Goal: Task Accomplishment & Management: Use online tool/utility

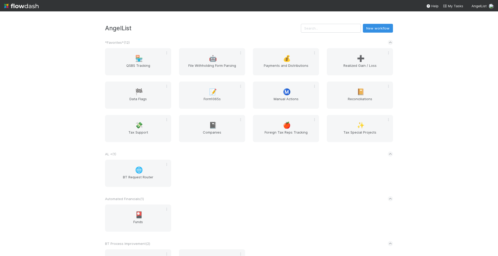
scroll to position [282, 0]
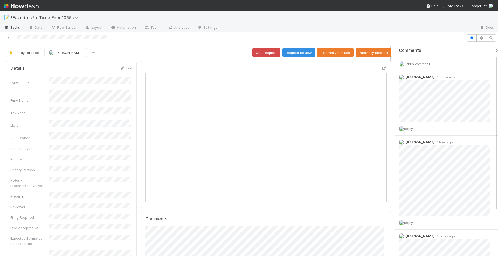
scroll to position [101, 234]
click at [381, 68] on icon at bounding box center [383, 68] width 5 height 3
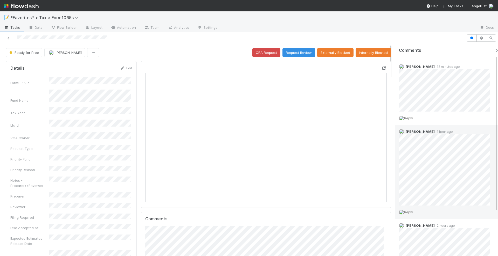
scroll to position [0, 0]
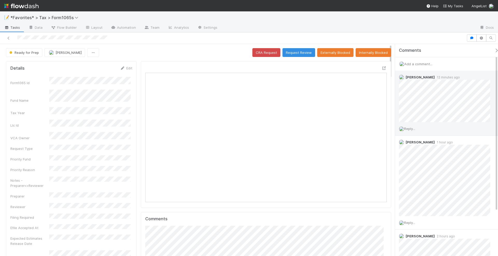
click at [414, 129] on span "Reply..." at bounding box center [409, 129] width 11 height 4
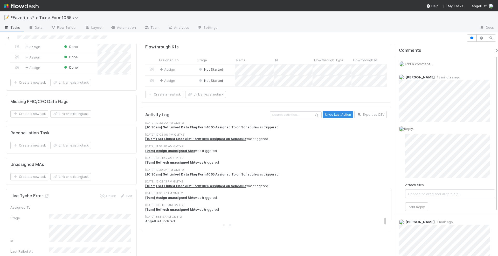
scroll to position [2587, 0]
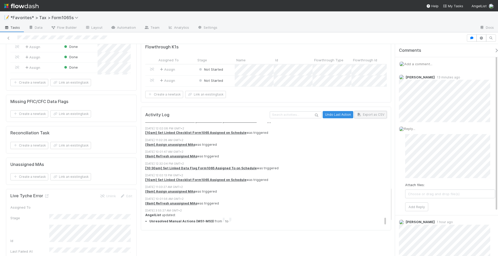
click at [365, 118] on button "Export as CSV" at bounding box center [370, 114] width 32 height 7
click at [425, 32] on div at bounding box center [348, 28] width 254 height 8
click at [399, 39] on div at bounding box center [233, 37] width 462 height 7
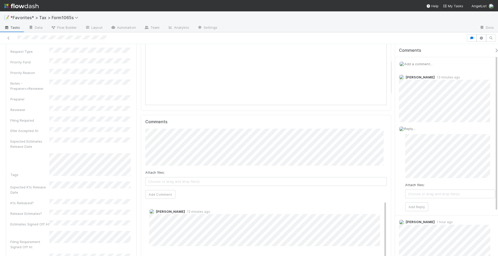
scroll to position [0, 0]
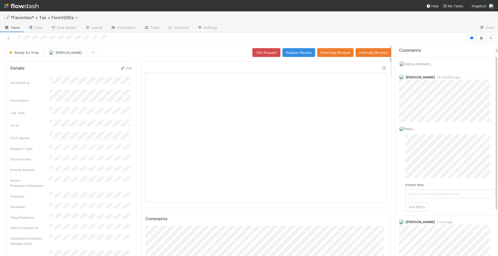
click at [418, 64] on span "Add a comment..." at bounding box center [418, 64] width 28 height 4
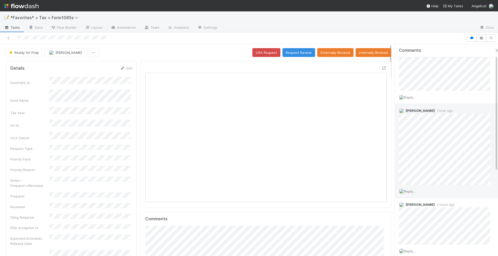
scroll to position [143, 0]
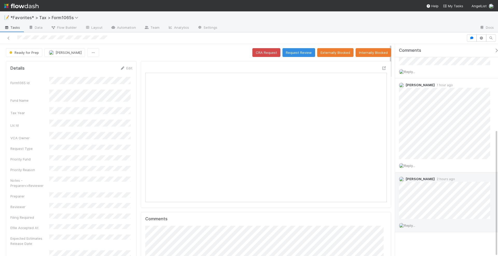
click at [412, 224] on span "Reply..." at bounding box center [409, 226] width 11 height 4
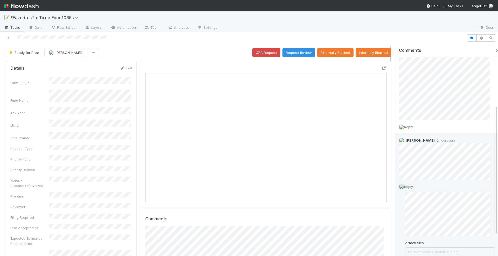
scroll to position [122, 0]
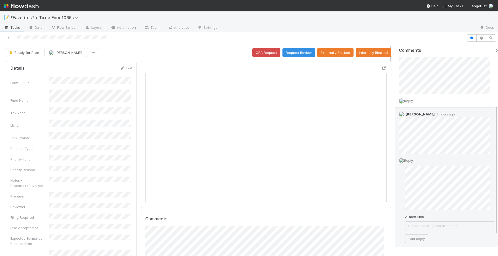
click at [427, 226] on span "Choose or drag and drop file(s)" at bounding box center [449, 226] width 89 height 8
click at [403, 184] on div "Reply... Attach files: Choose or drag and drop file(s) Add Reply" at bounding box center [447, 218] width 104 height 129
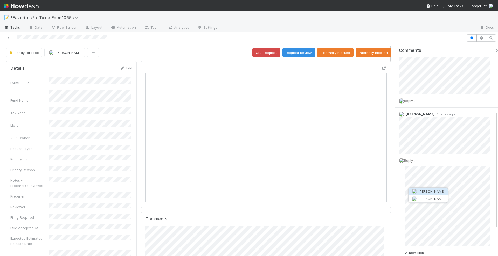
click at [435, 190] on span "[PERSON_NAME]" at bounding box center [431, 191] width 26 height 4
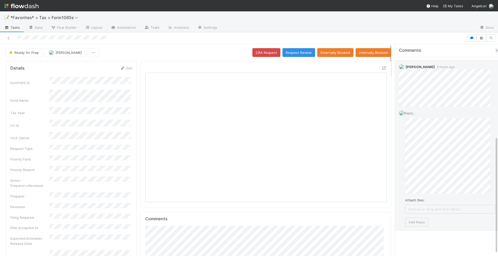
scroll to position [168, 0]
click at [418, 220] on button "Add Reply" at bounding box center [416, 224] width 23 height 9
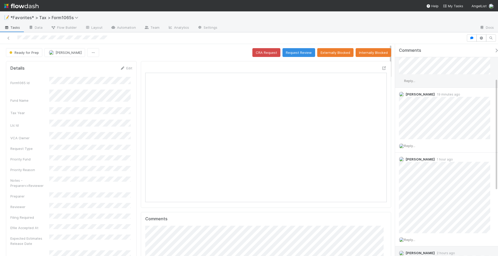
scroll to position [65, 0]
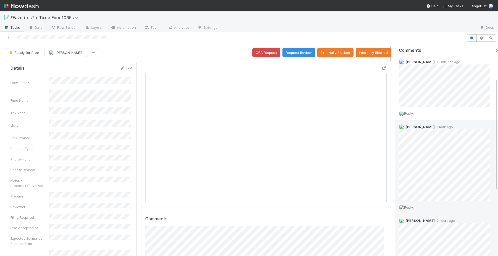
click at [414, 206] on span "Reply..." at bounding box center [409, 208] width 11 height 4
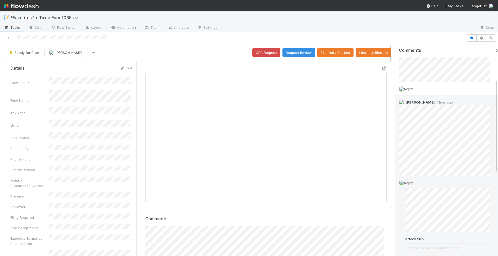
scroll to position [97, 0]
click at [405, 192] on div "Reply... Attach files: Choose or drag and drop file(s) Add Reply" at bounding box center [447, 215] width 104 height 93
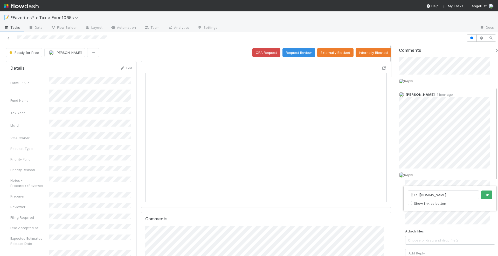
scroll to position [0, 56]
click at [447, 212] on div "https://app.getguru.com/card/TzgLE7Ec/Available-GAAP-Financials-Audited Show li…" at bounding box center [249, 128] width 498 height 256
click at [456, 193] on input "https://app.getguru.com/card/TzgLE7Ec/Available-GAAP-Financials-Audited" at bounding box center [442, 195] width 71 height 9
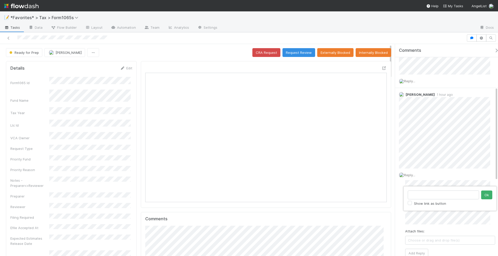
scroll to position [0, 0]
click at [487, 196] on button "Ok" at bounding box center [486, 195] width 11 height 9
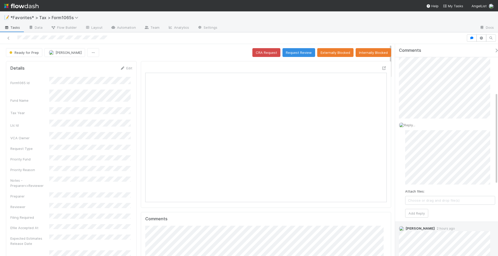
scroll to position [162, 0]
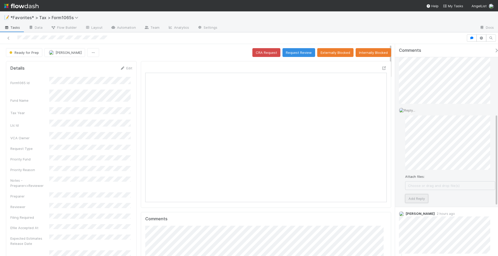
click at [413, 198] on button "Add Reply" at bounding box center [416, 198] width 23 height 9
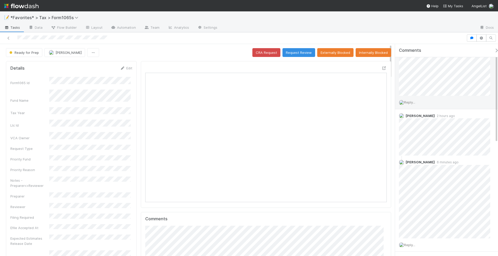
scroll to position [0, 0]
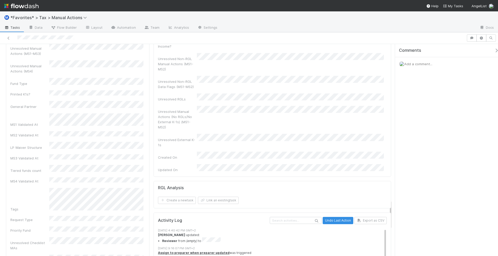
scroll to position [1113, 0]
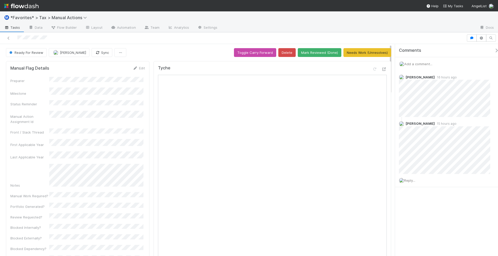
click at [382, 67] on div "Tyche Open in New Tab" at bounding box center [271, 200] width 237 height 279
click at [381, 68] on icon at bounding box center [383, 69] width 5 height 3
click at [18, 39] on div at bounding box center [233, 37] width 462 height 7
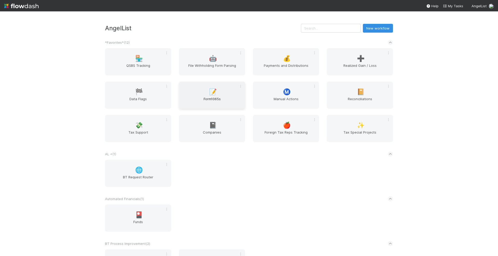
click at [212, 94] on span "📝" at bounding box center [213, 92] width 8 height 7
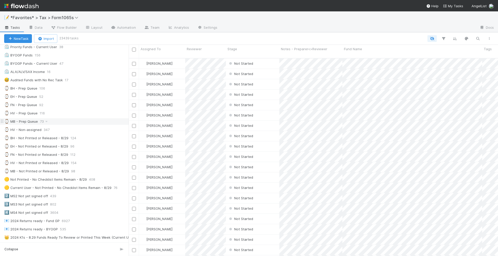
scroll to position [130, 0]
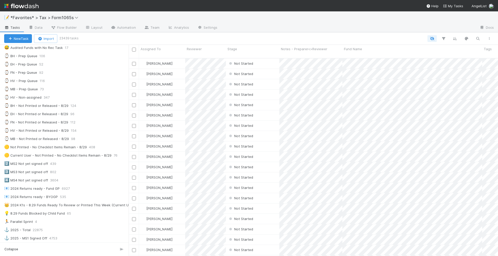
click at [272, 40] on div at bounding box center [285, 38] width 417 height 7
click at [298, 30] on div at bounding box center [348, 28] width 254 height 8
click at [294, 36] on div at bounding box center [285, 38] width 417 height 7
click at [271, 37] on div at bounding box center [285, 38] width 417 height 7
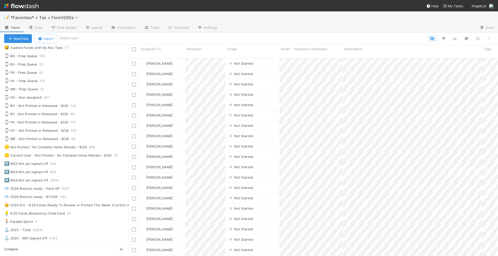
click at [355, 34] on div "New Task Import 23439 tasks" at bounding box center [249, 38] width 498 height 12
click at [337, 39] on div at bounding box center [285, 38] width 417 height 7
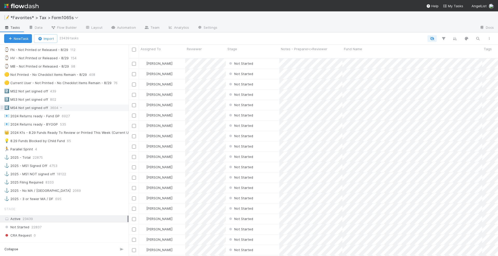
scroll to position [194, 0]
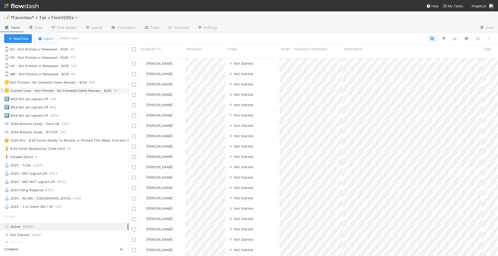
click at [83, 88] on div "🟡 Current User - Not Printed - No Checklist Items Remain - 8/29" at bounding box center [57, 91] width 107 height 6
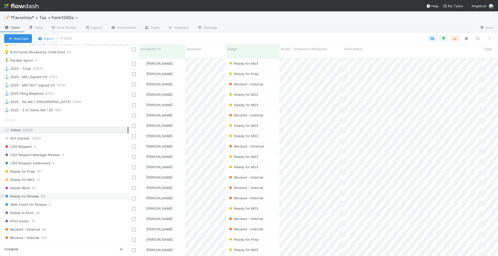
scroll to position [284, 0]
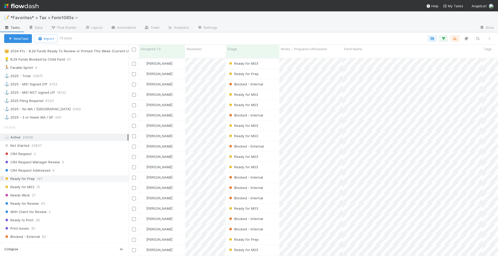
click at [45, 176] on div "Ready for Prep 197" at bounding box center [66, 179] width 124 height 6
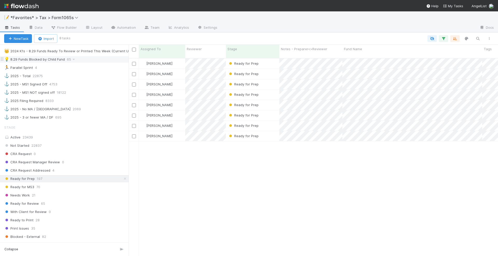
scroll to position [197, 364]
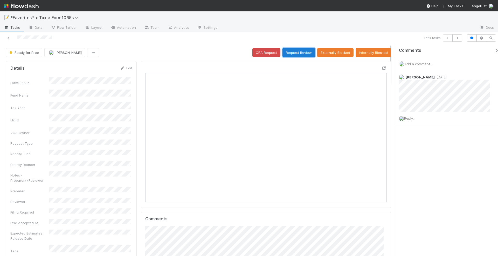
click at [298, 52] on button "Request Review" at bounding box center [298, 52] width 33 height 9
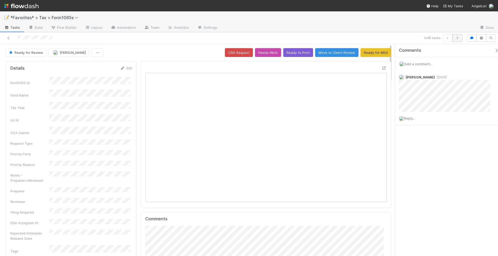
click at [460, 38] on icon "button" at bounding box center [456, 38] width 5 height 3
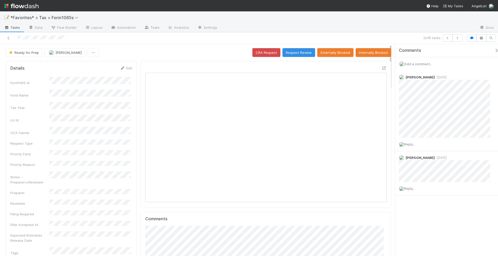
scroll to position [101, 115]
click at [458, 37] on icon "button" at bounding box center [456, 38] width 5 height 3
click at [433, 155] on div "Comments Add a comment... Helen Vo 17 hours ago Reply..." at bounding box center [446, 150] width 103 height 213
click at [461, 39] on button "button" at bounding box center [457, 37] width 10 height 7
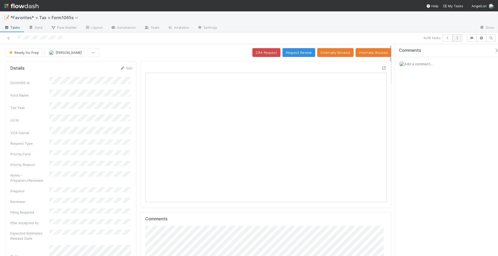
scroll to position [101, 115]
click at [449, 38] on icon "button" at bounding box center [447, 38] width 5 height 3
click at [458, 37] on icon "button" at bounding box center [456, 38] width 5 height 3
click at [381, 67] on icon at bounding box center [383, 68] width 5 height 3
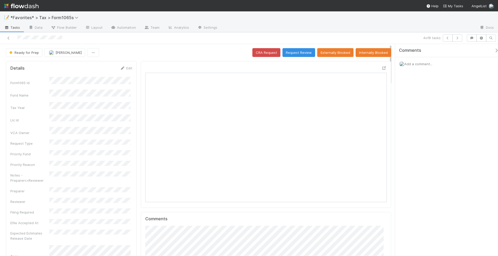
click at [419, 64] on span "Add a comment..." at bounding box center [418, 64] width 28 height 4
click at [417, 144] on button "Add Comment" at bounding box center [418, 143] width 30 height 9
click at [458, 37] on icon "button" at bounding box center [456, 38] width 5 height 3
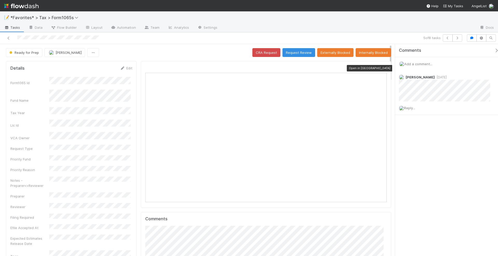
click at [381, 68] on icon at bounding box center [383, 68] width 5 height 3
click at [459, 39] on icon "button" at bounding box center [456, 38] width 5 height 3
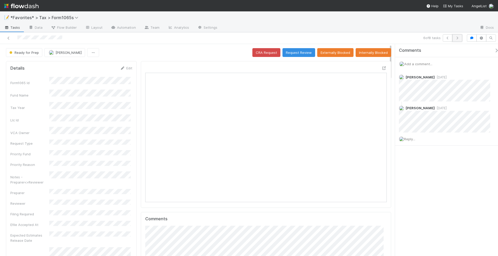
click at [459, 39] on icon "button" at bounding box center [456, 38] width 5 height 3
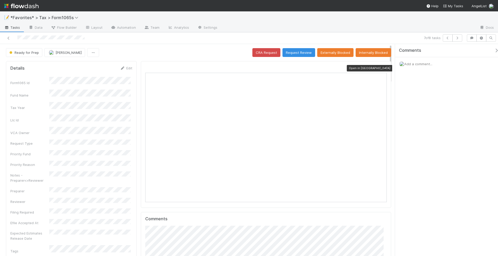
click at [381, 69] on icon at bounding box center [383, 68] width 5 height 3
click at [409, 64] on span "Add a comment..." at bounding box center [418, 64] width 28 height 4
click at [422, 142] on button "Add Comment" at bounding box center [418, 143] width 30 height 9
click at [215, 48] on div "Ready for Prep Helen Vo CRA Request Request Review Externally Blocked Internall…" at bounding box center [198, 52] width 385 height 9
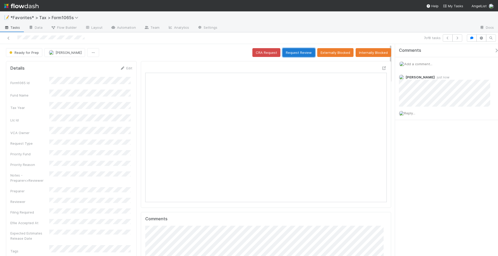
click at [286, 49] on button "Request Review" at bounding box center [298, 52] width 33 height 9
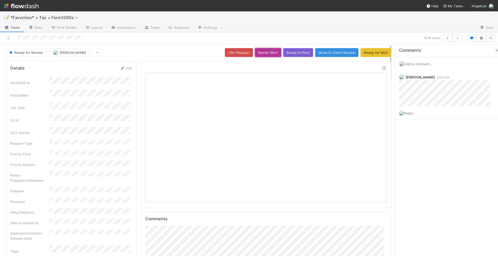
click at [272, 52] on button "Needs Work" at bounding box center [268, 52] width 26 height 9
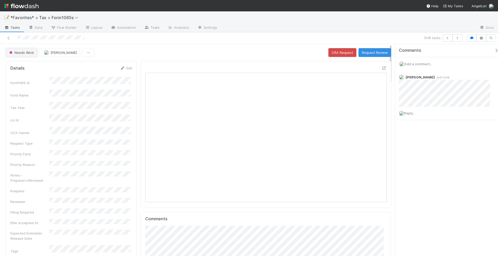
click at [27, 55] on button "Needs Work" at bounding box center [21, 52] width 31 height 9
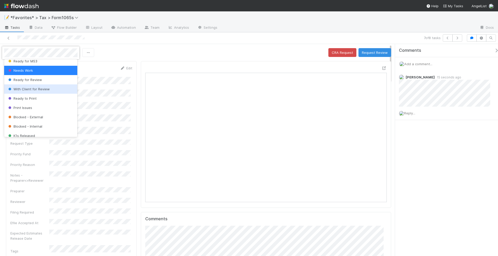
scroll to position [64, 0]
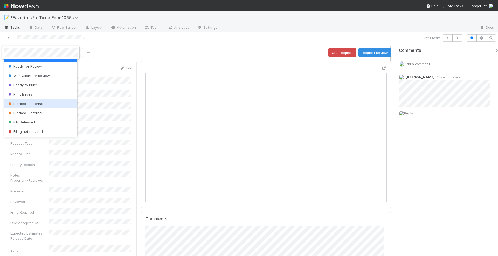
click at [41, 105] on div "Blocked - External" at bounding box center [40, 103] width 73 height 9
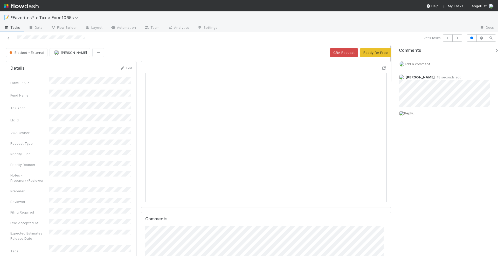
click at [163, 48] on div "Blocked - External Helen Vo CRA Request Ready for Prep" at bounding box center [198, 52] width 385 height 9
click at [459, 38] on icon "button" at bounding box center [456, 38] width 5 height 3
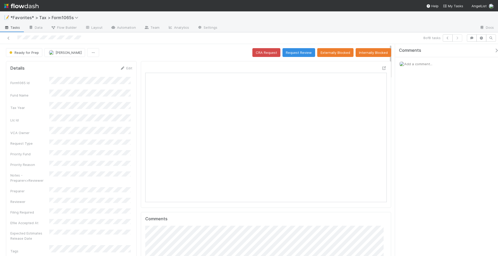
click at [382, 68] on div at bounding box center [266, 134] width 250 height 147
click at [381, 67] on icon at bounding box center [383, 68] width 5 height 3
click at [447, 38] on icon "button" at bounding box center [447, 38] width 5 height 3
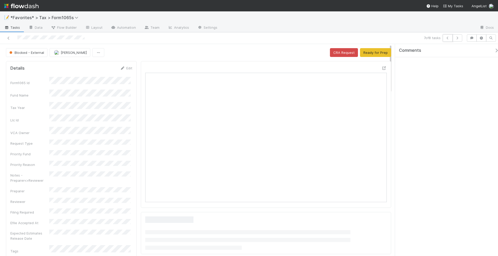
click at [447, 37] on icon "button" at bounding box center [447, 38] width 5 height 3
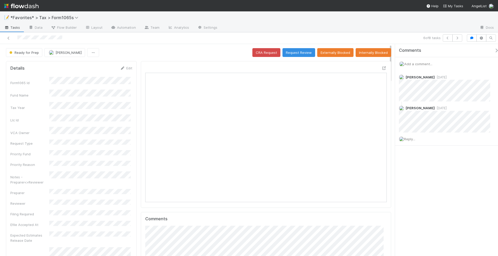
scroll to position [101, 234]
click at [448, 39] on icon "button" at bounding box center [447, 38] width 5 height 3
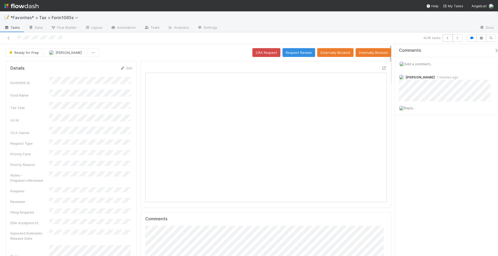
click at [448, 39] on icon "button" at bounding box center [447, 38] width 5 height 3
click at [446, 38] on icon "button" at bounding box center [447, 38] width 5 height 3
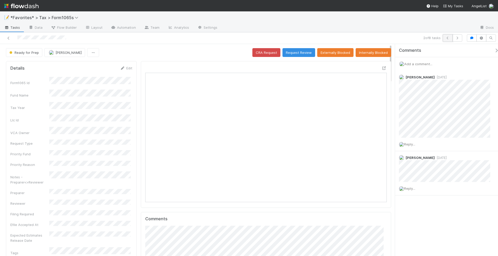
click at [444, 36] on button "button" at bounding box center [447, 37] width 10 height 7
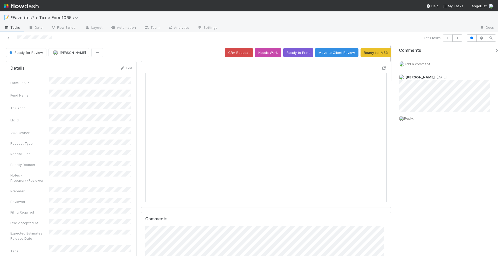
click at [9, 40] on div at bounding box center [118, 37] width 232 height 7
click at [9, 37] on icon at bounding box center [8, 38] width 5 height 3
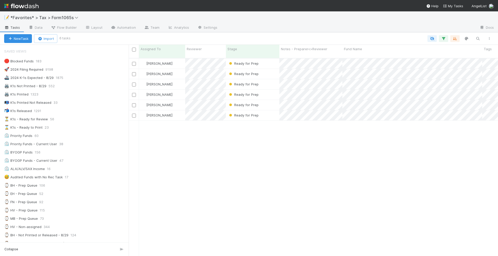
scroll to position [5, 5]
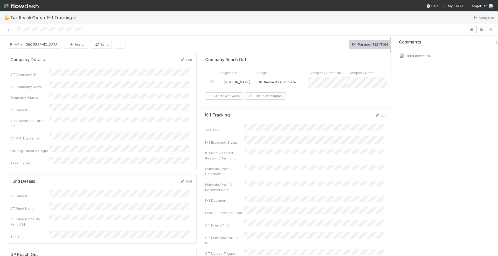
click at [304, 84] on div "Requests Complete" at bounding box center [282, 82] width 52 height 11
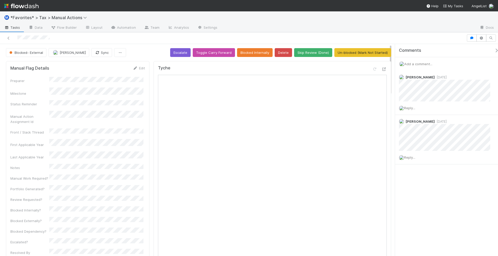
drag, startPoint x: 452, startPoint y: 204, endPoint x: 448, endPoint y: 210, distance: 7.2
click at [452, 204] on div "Comments Add a comment... [PERSON_NAME] [DATE] Reply... [PERSON_NAME] [DATE] Re…" at bounding box center [446, 150] width 103 height 213
click at [445, 193] on div "Comments Add a comment... Helen Vo 4 days ago Reply... Blake Hall 2 months ago …" at bounding box center [446, 150] width 103 height 213
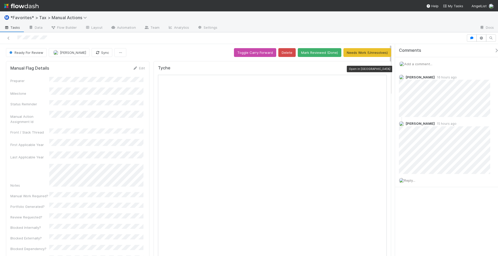
click at [381, 69] on icon at bounding box center [383, 69] width 5 height 3
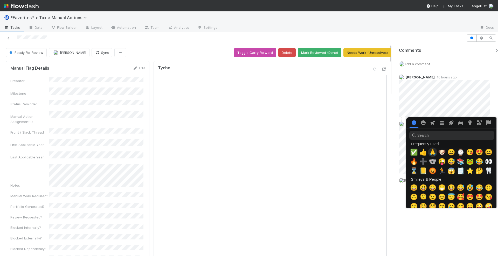
scroll to position [0, 3]
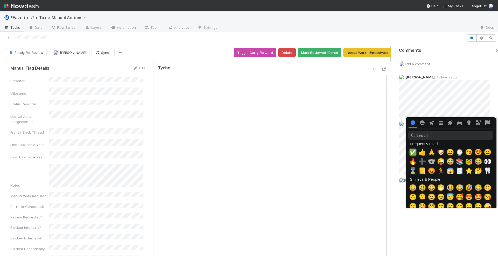
click at [411, 151] on span "✅" at bounding box center [413, 152] width 8 height 7
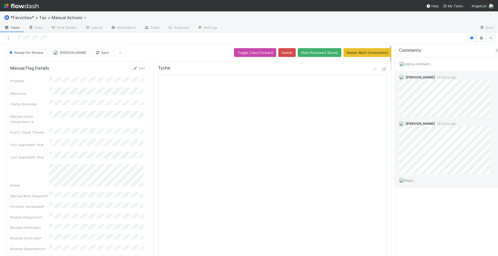
click at [415, 180] on span "Reply..." at bounding box center [409, 181] width 11 height 4
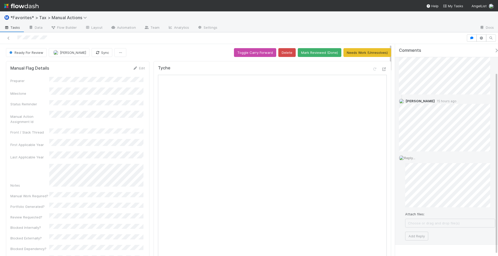
scroll to position [35, 0]
click at [414, 222] on button "Add Reply" at bounding box center [416, 223] width 23 height 9
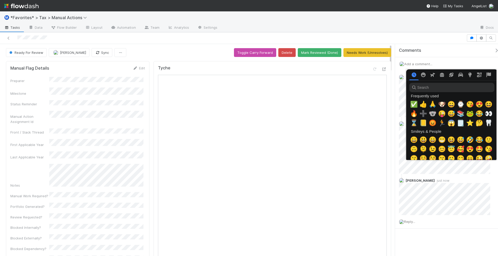
scroll to position [0, 3]
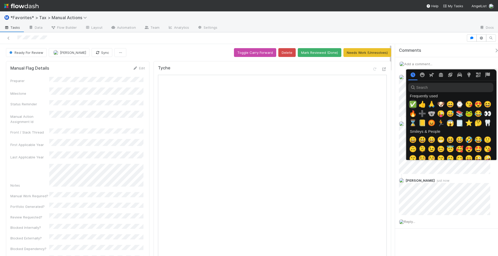
click at [410, 106] on span "✅" at bounding box center [413, 104] width 8 height 7
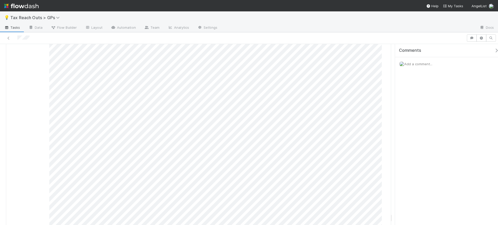
scroll to position [12515, 0]
drag, startPoint x: 392, startPoint y: 124, endPoint x: 395, endPoint y: 229, distance: 105.8
click at [395, 225] on html "💡 Tax Reach Outs > GPs Tasks Data Flow Builder Layout Automation Team Analytics…" at bounding box center [249, 112] width 498 height 225
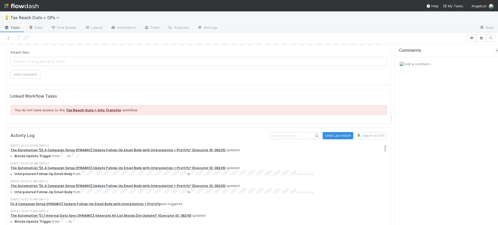
scroll to position [5031, 0]
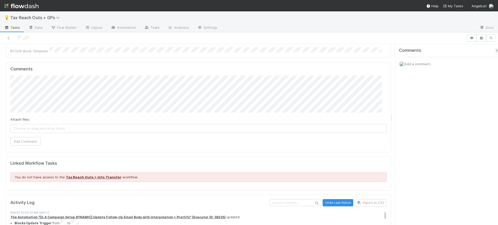
drag, startPoint x: 389, startPoint y: 118, endPoint x: 390, endPoint y: 113, distance: 5.5
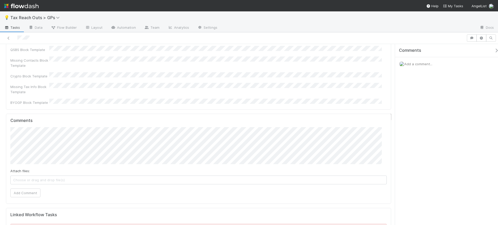
scroll to position [32, 0]
type input "tax review"
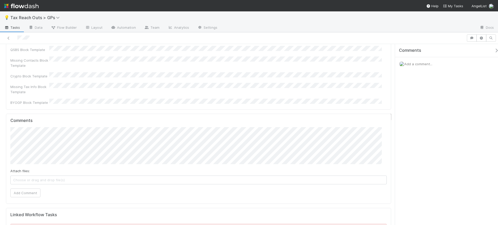
scroll to position [3157, 0]
click at [412, 131] on div "Comments Add a comment..." at bounding box center [446, 134] width 103 height 181
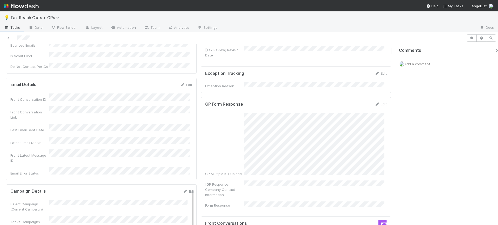
scroll to position [130, 0]
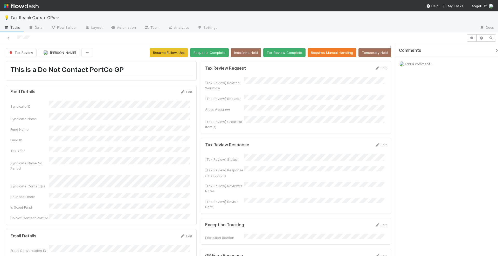
scroll to position [101, 366]
click at [420, 64] on span "Add a comment..." at bounding box center [418, 64] width 28 height 4
click at [428, 180] on div "Comments Add a comment... Attach files: Choose or drag and drop file(s) Add Com…" at bounding box center [449, 113] width 108 height 138
click at [479, 106] on div "Attach files: Choose or drag and drop file(s) Add Comment" at bounding box center [448, 109] width 91 height 77
click at [456, 171] on div "Comments Add a comment... Attach files: Choose or drag and drop file(s) Add Com…" at bounding box center [449, 113] width 108 height 138
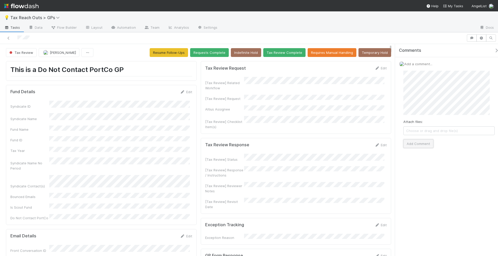
click at [424, 145] on button "Add Comment" at bounding box center [418, 143] width 30 height 9
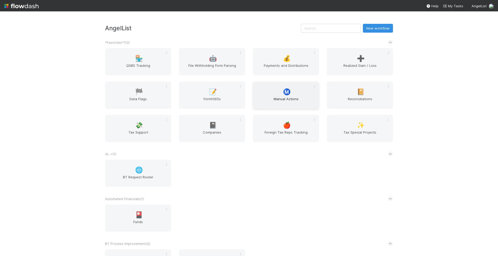
click at [293, 91] on div "Ⓜ️ Manual Actions" at bounding box center [286, 95] width 66 height 27
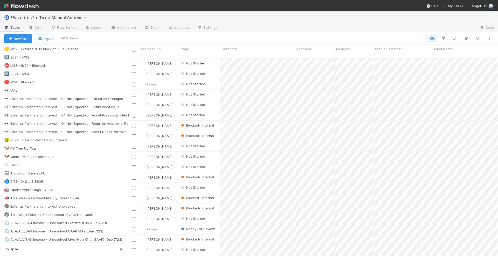
scroll to position [194, 0]
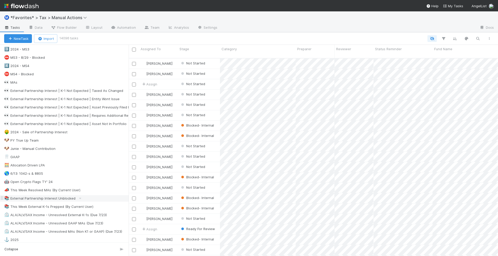
click at [73, 195] on div "📚 External Partnership Interest Unblocked" at bounding box center [39, 198] width 71 height 6
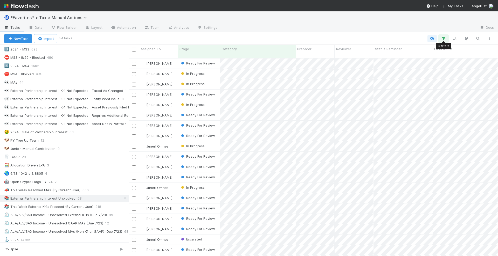
click at [443, 37] on icon "button" at bounding box center [443, 38] width 5 height 5
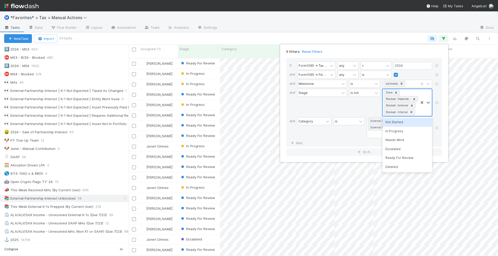
click at [405, 91] on div "Done Blocked- Dependency Blocked- External Blocked- Internal" at bounding box center [400, 102] width 36 height 27
type input "read"
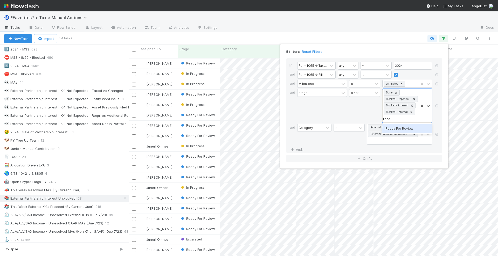
click at [405, 127] on div "Ready For Review" at bounding box center [407, 128] width 50 height 9
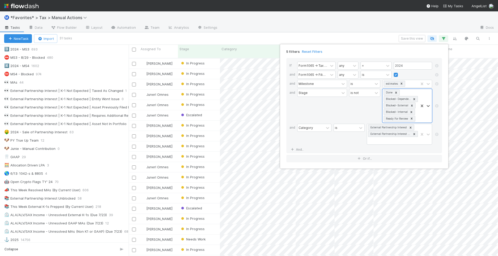
scroll to position [197, 364]
click at [298, 147] on link "And.." at bounding box center [297, 150] width 16 height 8
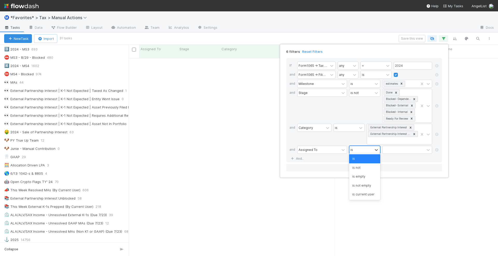
click at [363, 148] on div "is" at bounding box center [360, 150] width 23 height 8
click at [363, 166] on div "is not" at bounding box center [364, 168] width 31 height 9
click at [385, 149] on div at bounding box center [403, 150] width 42 height 8
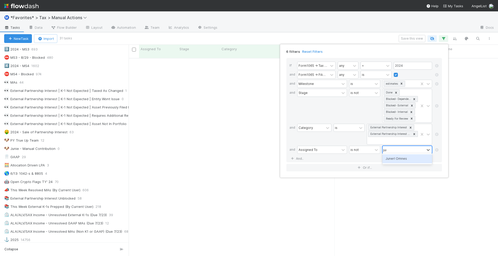
type input "junerl"
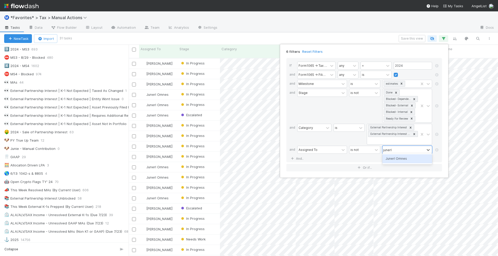
click at [393, 158] on div "Junerl Omnes" at bounding box center [407, 158] width 50 height 9
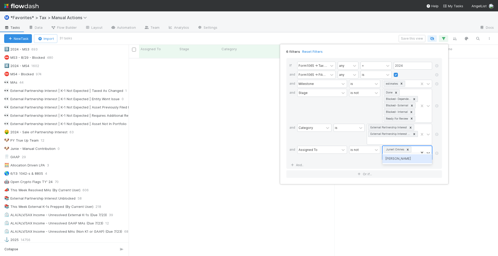
type input "johnme"
click at [397, 165] on div "[PERSON_NAME]" at bounding box center [407, 165] width 50 height 9
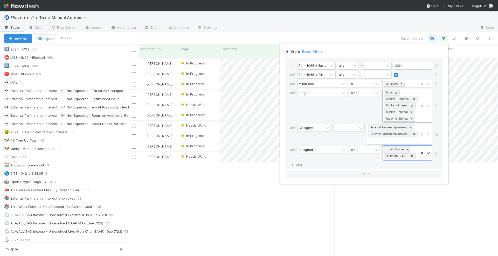
click at [411, 91] on div "Done Blocked- Dependency Blocked- External Blocked- Internal Ready For Review" at bounding box center [400, 105] width 36 height 33
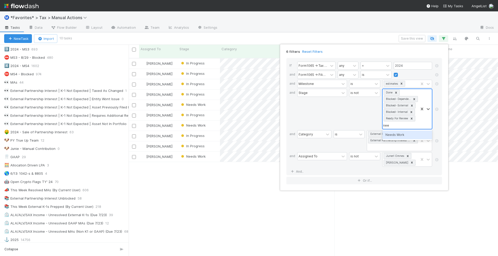
type input "needs"
click at [399, 135] on div "Needs Work" at bounding box center [407, 135] width 50 height 9
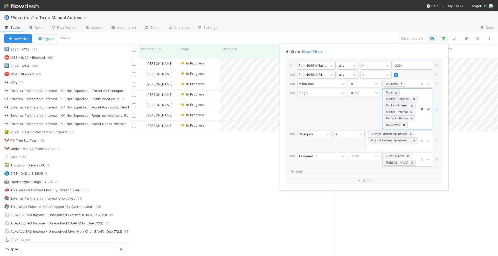
click at [279, 34] on div "6 filters Reset Filters If Form1065 -> Tax Year any = 2024 and Form1065 -> Fili…" at bounding box center [249, 128] width 498 height 256
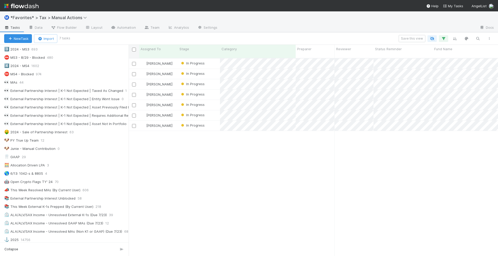
click at [134, 50] on input "checkbox" at bounding box center [134, 50] width 4 height 4
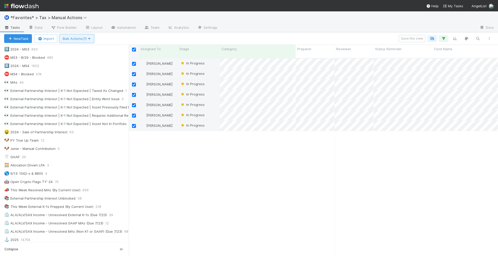
click at [79, 41] on button "Bulk Actions (7)" at bounding box center [76, 38] width 35 height 9
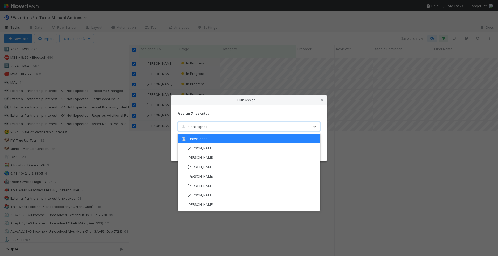
click at [215, 127] on div "Unassigned" at bounding box center [244, 127] width 132 height 8
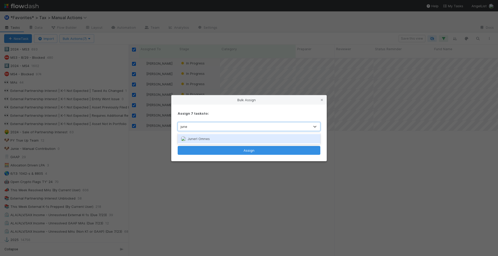
type input "juner"
click at [209, 139] on div "Junerl Omnes" at bounding box center [249, 138] width 143 height 9
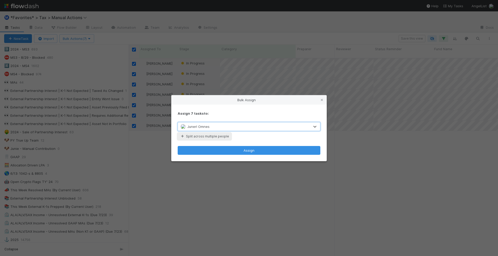
click at [211, 135] on button "Split across multiple people" at bounding box center [204, 136] width 53 height 7
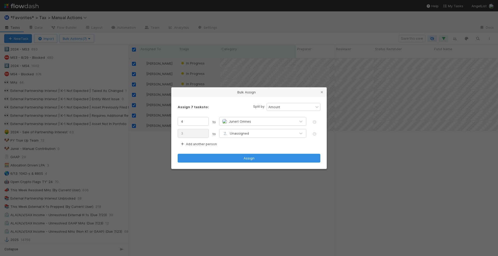
click at [240, 132] on span "Unassigned" at bounding box center [235, 133] width 27 height 4
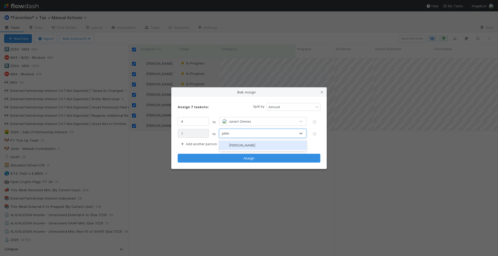
type input "johnme"
click at [238, 146] on span "[PERSON_NAME]" at bounding box center [242, 145] width 26 height 4
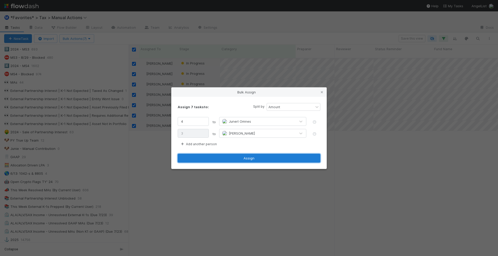
click at [244, 160] on button "Assign" at bounding box center [249, 158] width 143 height 9
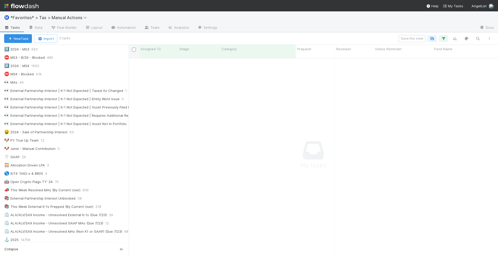
scroll to position [193, 359]
